Goal: Information Seeking & Learning: Check status

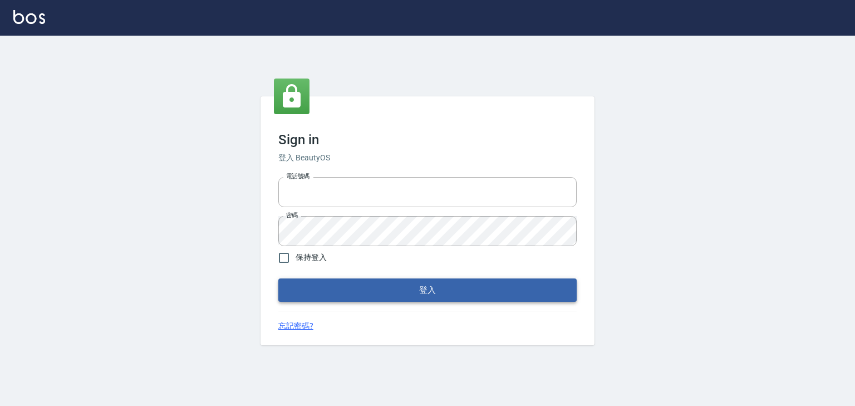
type input "0952331713"
click at [372, 290] on button "登入" at bounding box center [427, 289] width 298 height 23
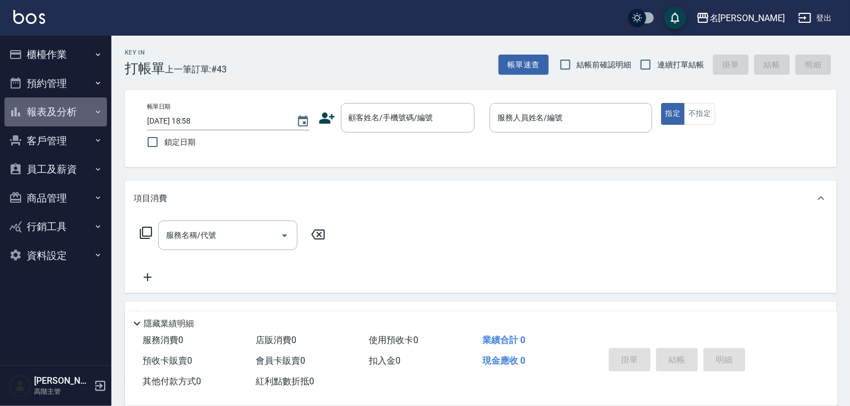
click at [96, 110] on icon "button" at bounding box center [98, 111] width 9 height 9
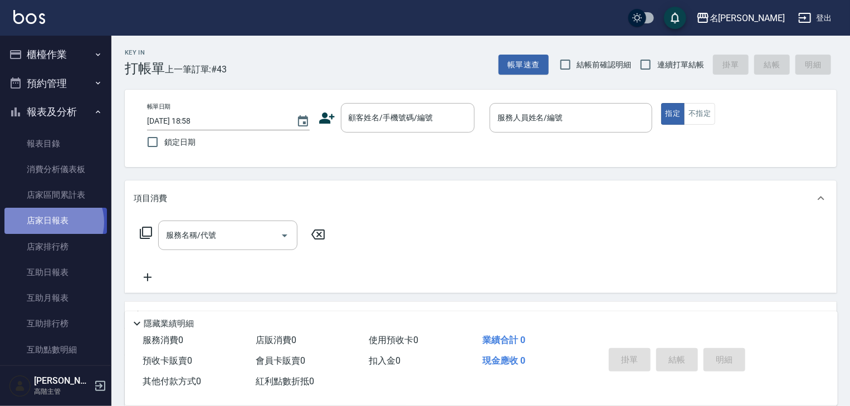
click at [53, 222] on link "店家日報表" at bounding box center [55, 221] width 102 height 26
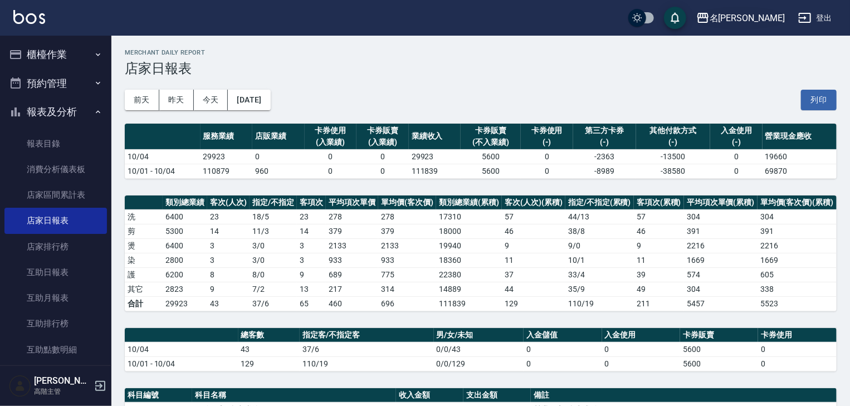
click at [708, 13] on icon "button" at bounding box center [702, 18] width 11 height 10
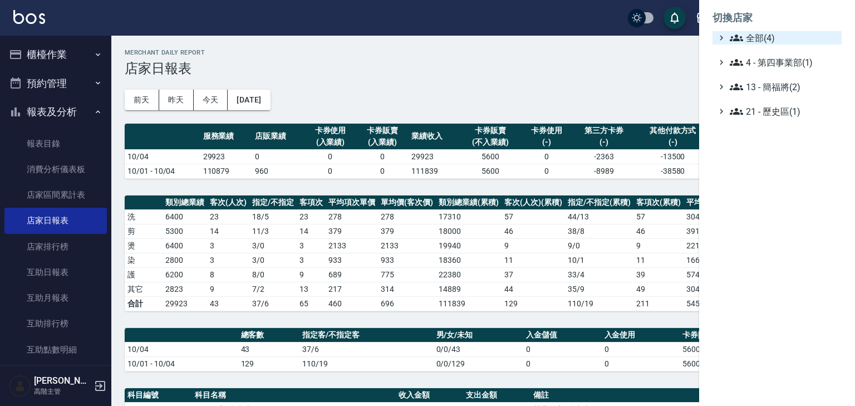
click at [732, 36] on icon at bounding box center [736, 37] width 13 height 13
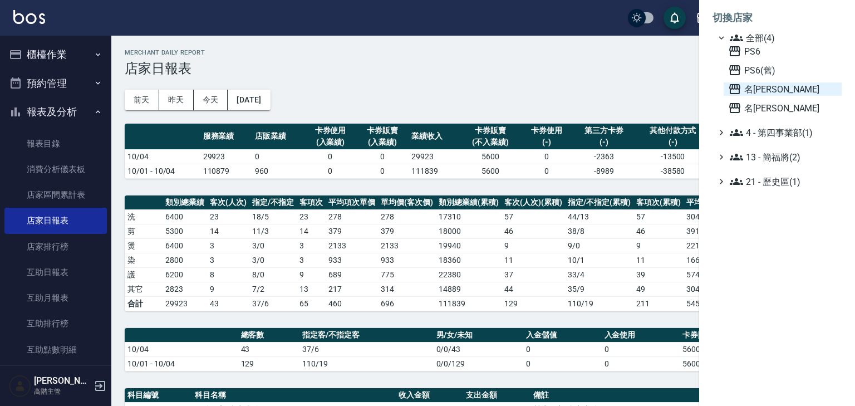
click at [733, 85] on icon at bounding box center [734, 89] width 11 height 10
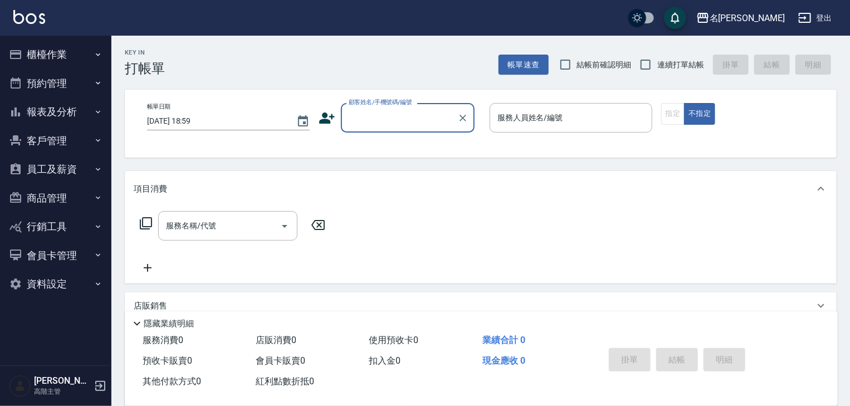
click at [99, 114] on icon "button" at bounding box center [98, 111] width 9 height 9
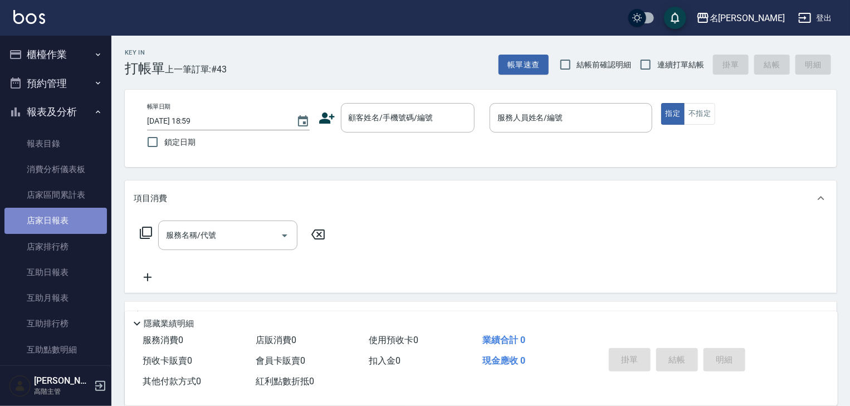
click at [65, 219] on link "店家日報表" at bounding box center [55, 221] width 102 height 26
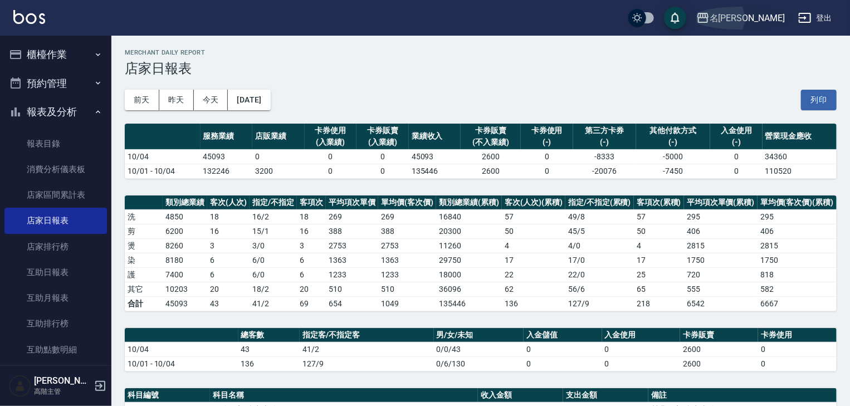
click at [708, 16] on icon "button" at bounding box center [702, 18] width 11 height 10
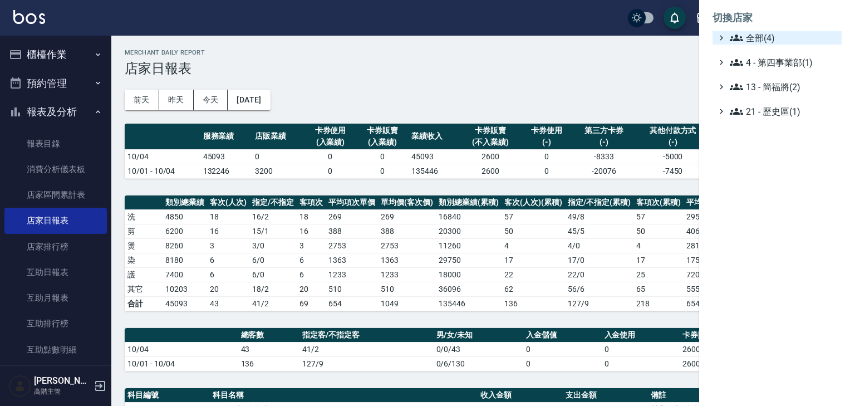
click at [736, 34] on icon at bounding box center [736, 37] width 13 height 13
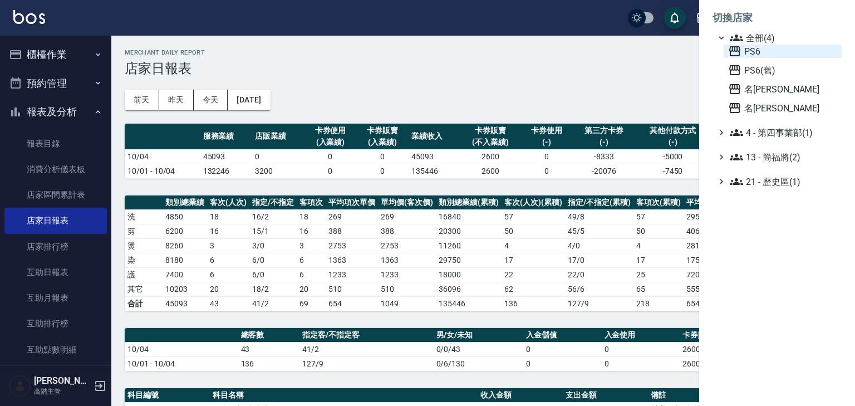
click at [733, 47] on icon at bounding box center [734, 51] width 11 height 10
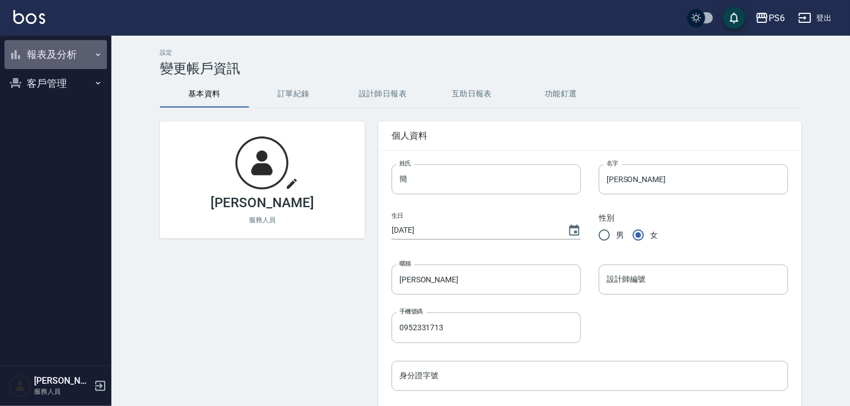
click at [99, 53] on icon "button" at bounding box center [98, 54] width 9 height 9
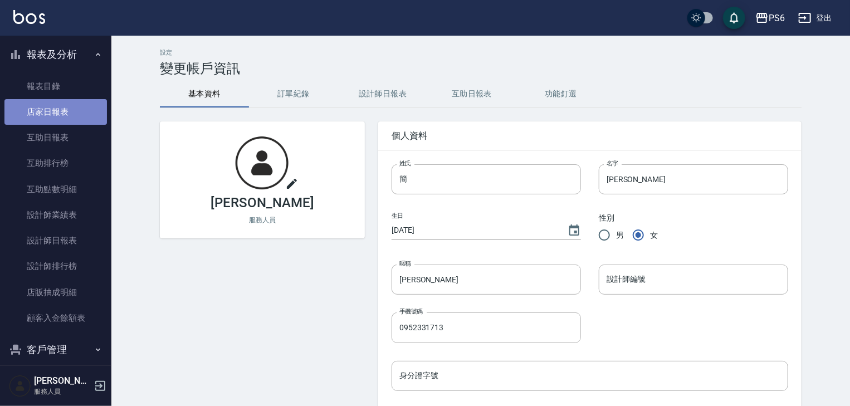
click at [69, 109] on link "店家日報表" at bounding box center [55, 112] width 102 height 26
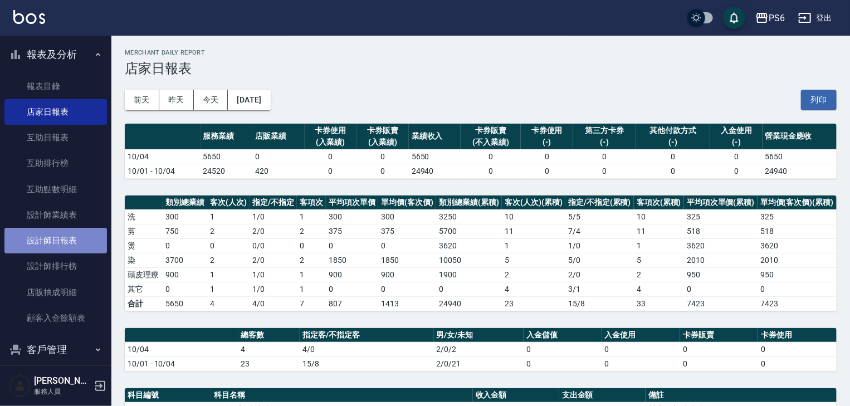
click at [60, 238] on link "設計師日報表" at bounding box center [55, 241] width 102 height 26
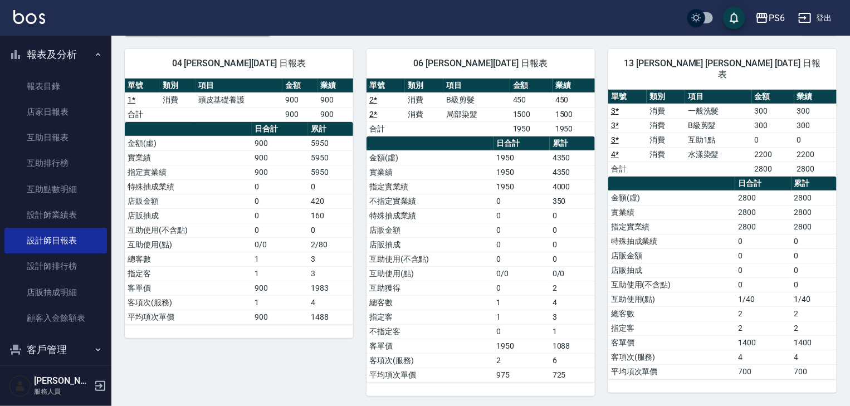
scroll to position [75, 0]
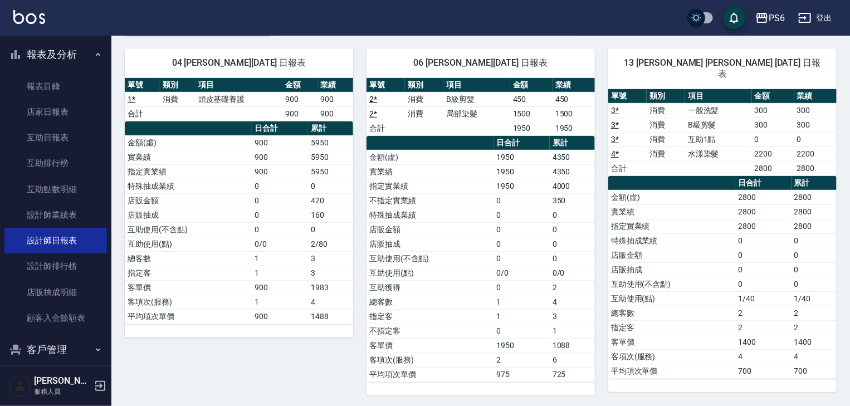
click at [823, 16] on button "登出" at bounding box center [814, 18] width 43 height 21
